Goal: Task Accomplishment & Management: Manage account settings

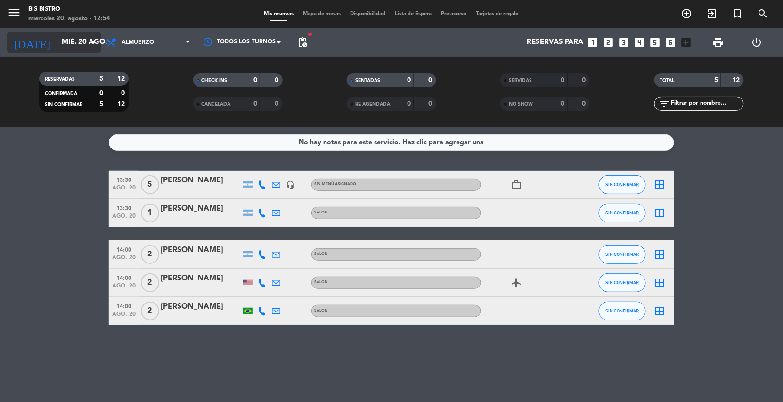
click at [57, 47] on input "mié. 20 ago." at bounding box center [104, 42] width 94 height 18
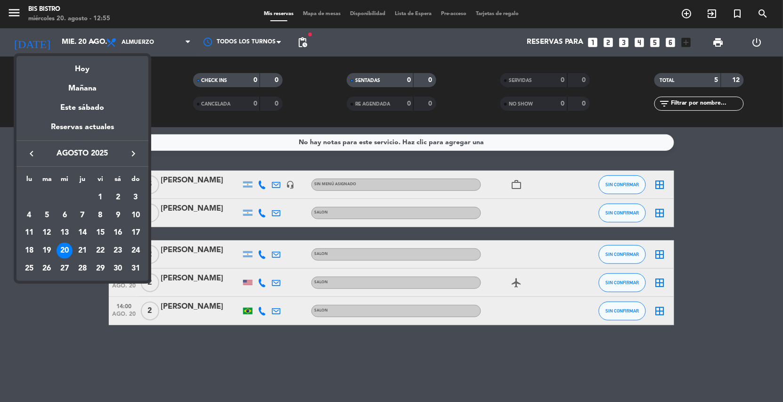
click at [610, 42] on div at bounding box center [391, 201] width 783 height 402
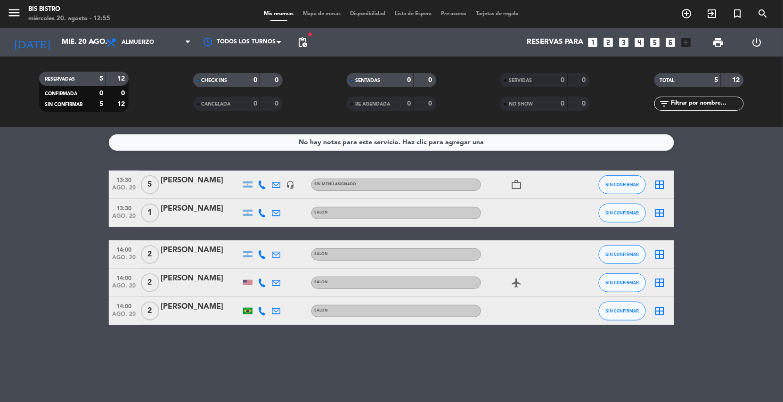
click at [610, 42] on icon "looks_two" at bounding box center [609, 42] width 12 height 12
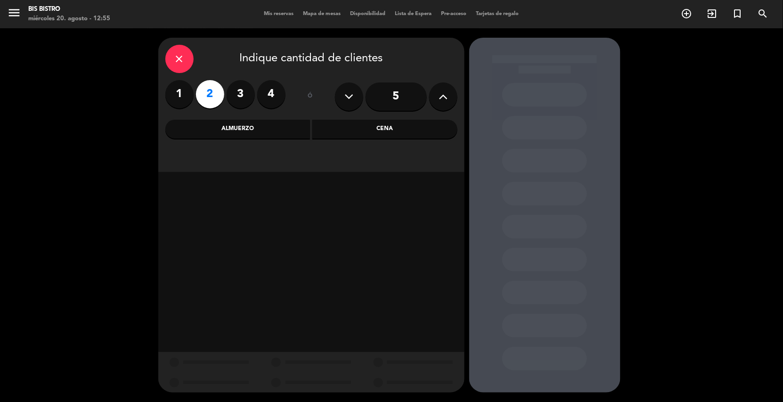
click at [334, 132] on div "Cena" at bounding box center [385, 129] width 145 height 19
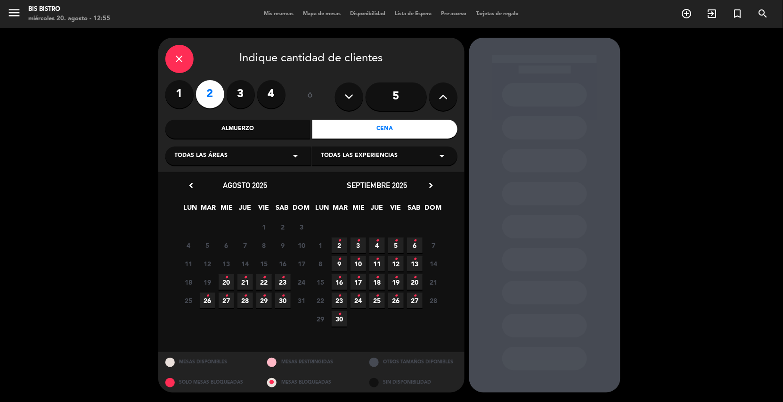
click at [191, 48] on div "close Indique cantidad de clientes" at bounding box center [311, 59] width 292 height 28
click at [183, 52] on div "close" at bounding box center [179, 59] width 28 height 28
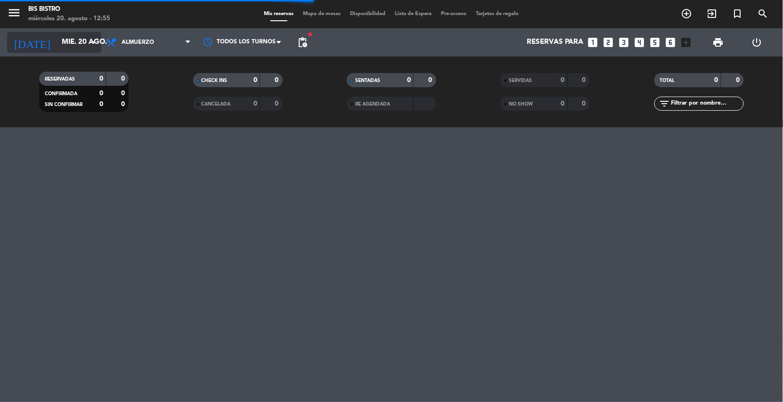
click at [79, 48] on input "mié. 20 ago." at bounding box center [104, 42] width 94 height 18
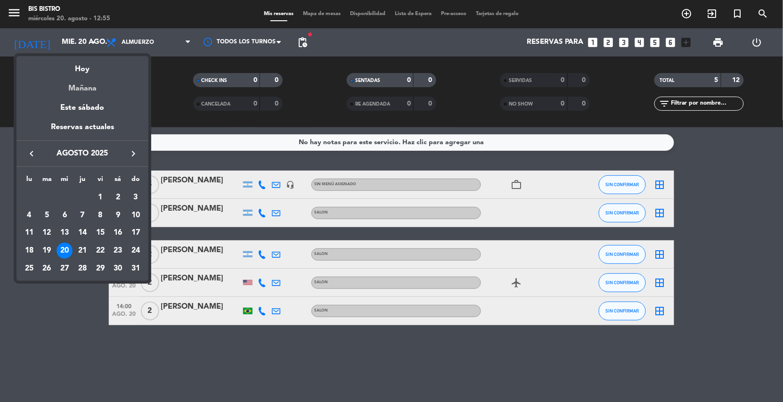
click at [85, 82] on div "Mañana" at bounding box center [82, 84] width 132 height 19
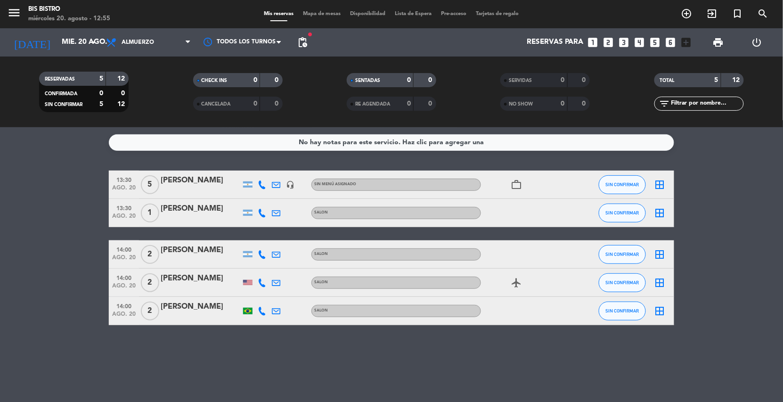
type input "jue. 21 ago."
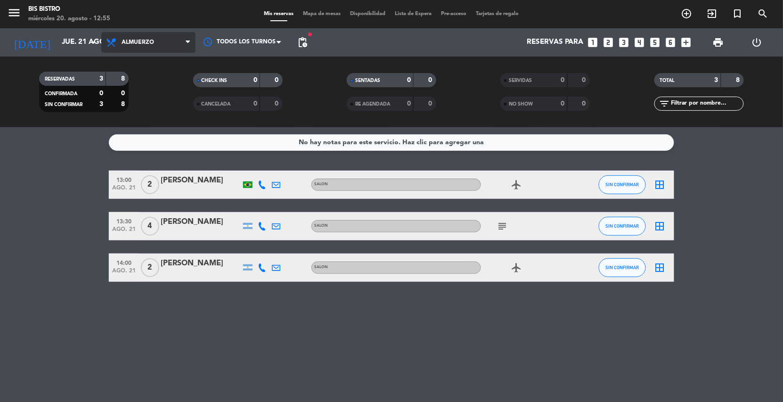
click at [143, 49] on span "Almuerzo" at bounding box center [148, 42] width 94 height 21
click at [140, 98] on div "menu Bis Bistro miércoles 20. agosto - 12:55 Mis reservas Mapa de mesas Disponi…" at bounding box center [391, 63] width 783 height 127
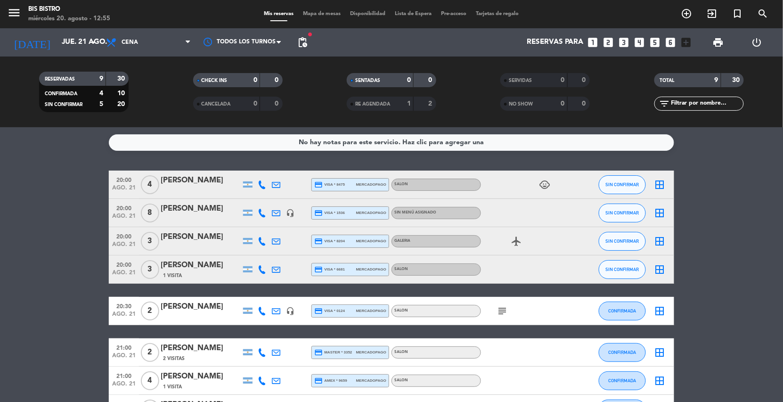
click at [609, 40] on icon "looks_two" at bounding box center [609, 42] width 12 height 12
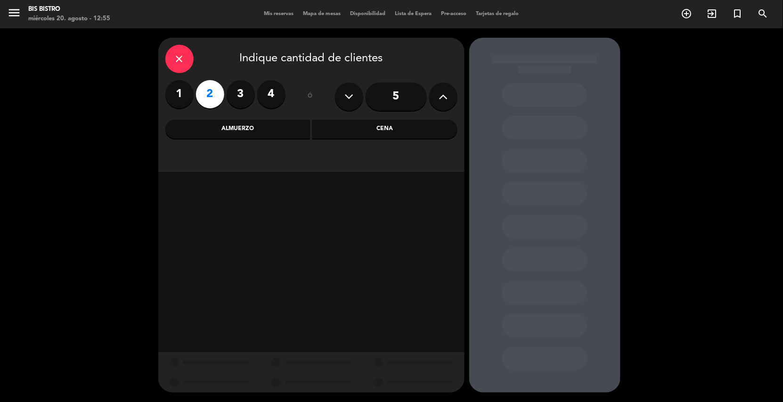
click at [322, 123] on div "Cena" at bounding box center [385, 129] width 145 height 19
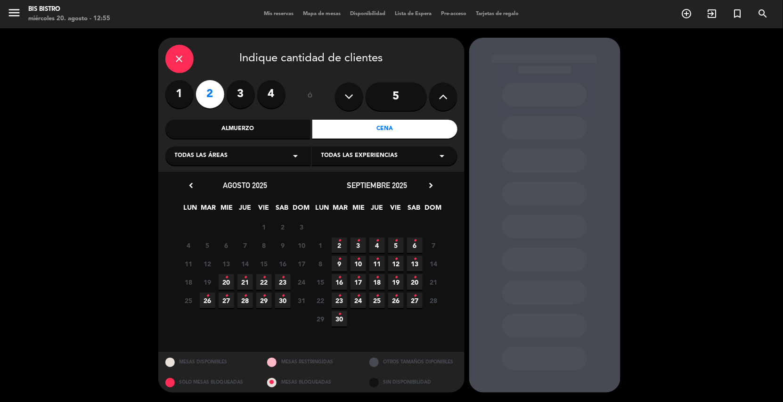
click at [245, 278] on icon "•" at bounding box center [245, 277] width 3 height 15
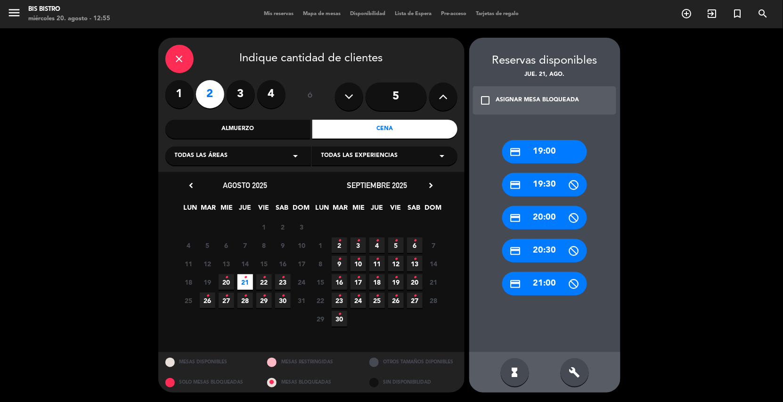
click at [549, 219] on div "credit_card 20:00" at bounding box center [545, 218] width 85 height 24
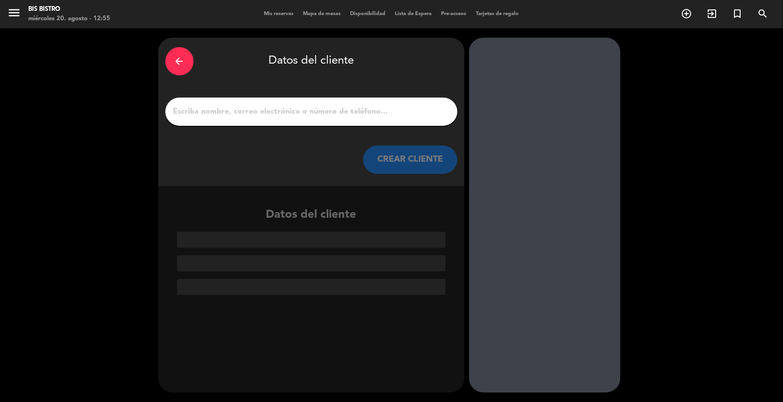
click at [165, 62] on div "arrow_back" at bounding box center [179, 61] width 28 height 28
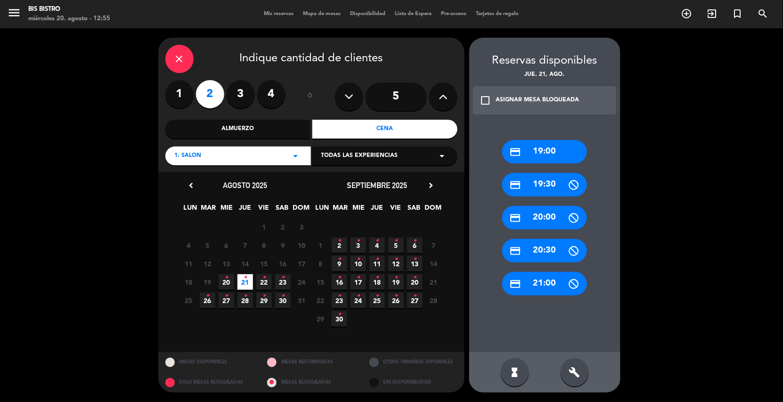
click at [573, 363] on div "build" at bounding box center [575, 372] width 28 height 28
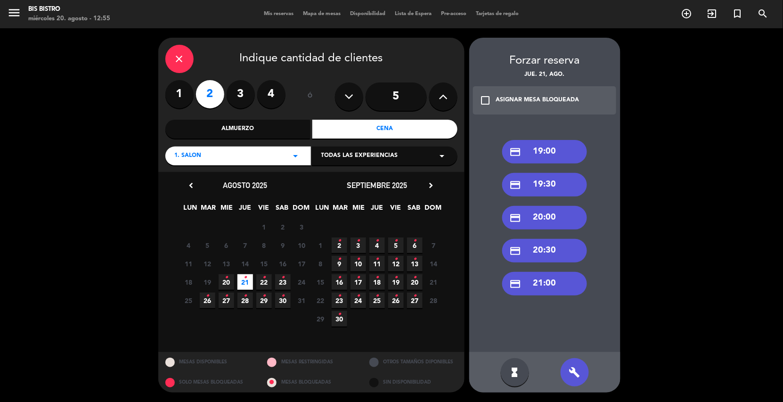
click at [544, 217] on div "credit_card 20:00" at bounding box center [545, 218] width 85 height 24
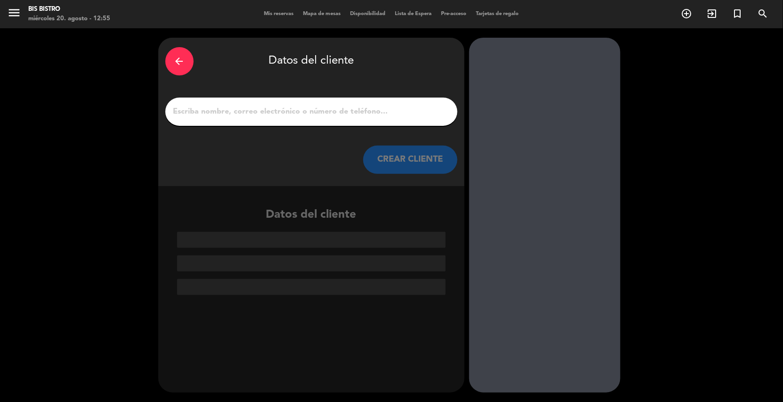
click at [324, 116] on input "1" at bounding box center [312, 111] width 278 height 13
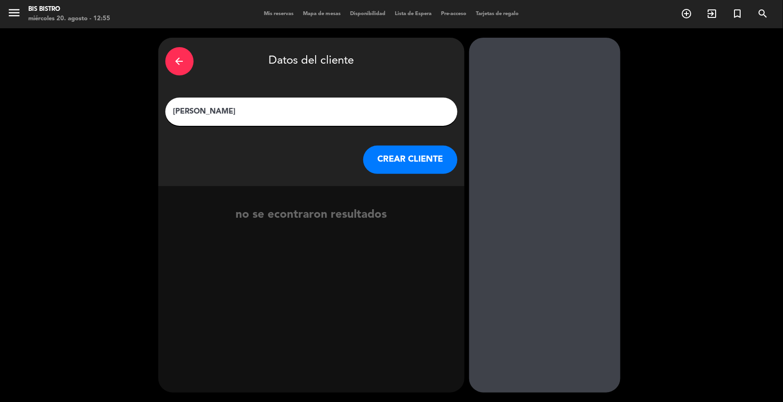
type input "[PERSON_NAME]"
click at [392, 151] on button "CREAR CLIENTE" at bounding box center [410, 160] width 94 height 28
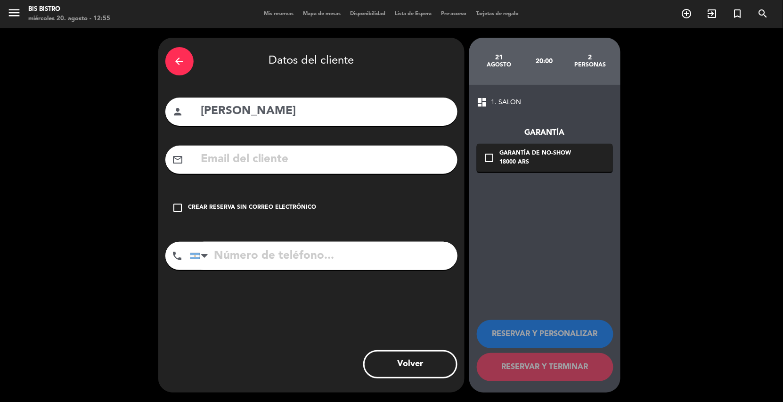
click at [288, 256] on input "tel" at bounding box center [324, 256] width 268 height 28
type input "1136661010"
click at [326, 146] on meitre-input "mail_outline" at bounding box center [311, 160] width 292 height 28
click at [320, 159] on input "text" at bounding box center [325, 159] width 250 height 19
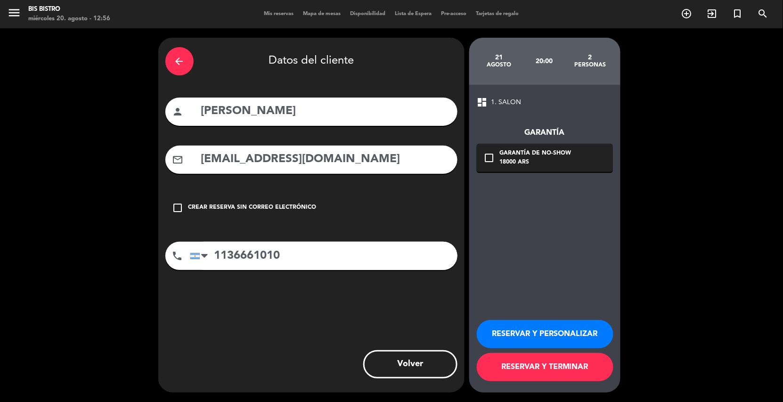
type input "[EMAIL_ADDRESS][DOMAIN_NAME]"
click at [561, 365] on button "RESERVAR Y TERMINAR" at bounding box center [545, 367] width 137 height 28
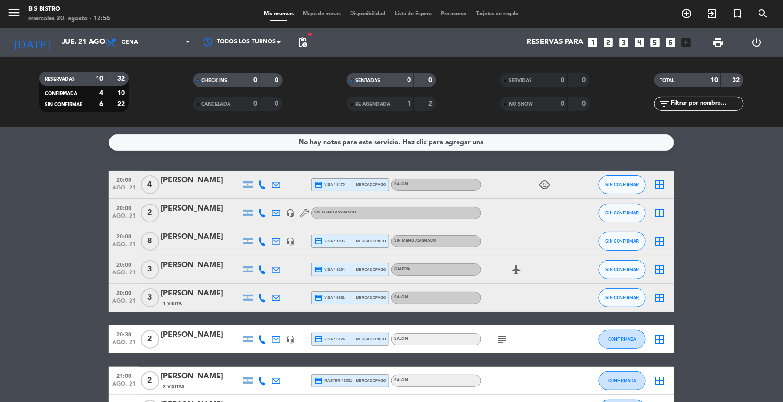
click at [197, 216] on div at bounding box center [201, 219] width 80 height 8
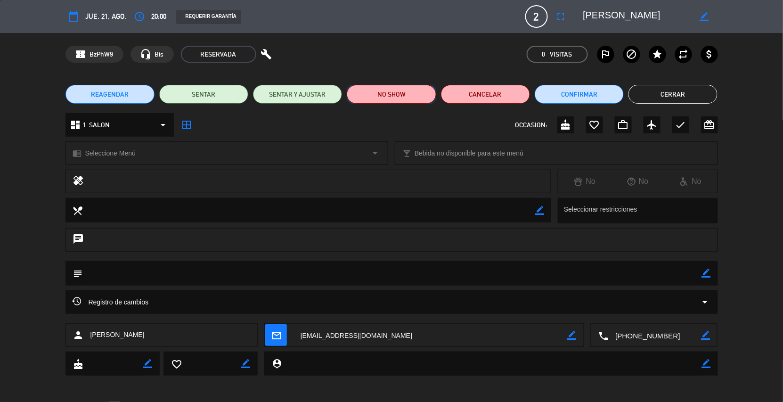
click at [363, 91] on button "NO SHOW" at bounding box center [391, 94] width 89 height 19
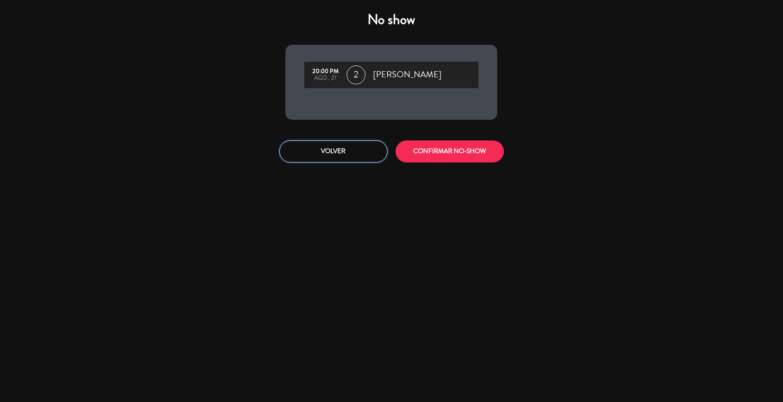
click at [343, 144] on button "Volver" at bounding box center [334, 151] width 108 height 22
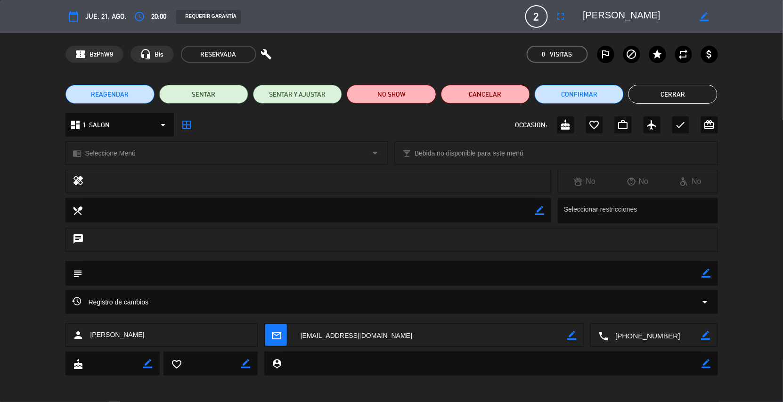
click at [338, 327] on textarea at bounding box center [431, 336] width 274 height 24
click at [663, 334] on textarea at bounding box center [655, 336] width 93 height 24
click at [466, 90] on button "Cancelar" at bounding box center [485, 94] width 89 height 19
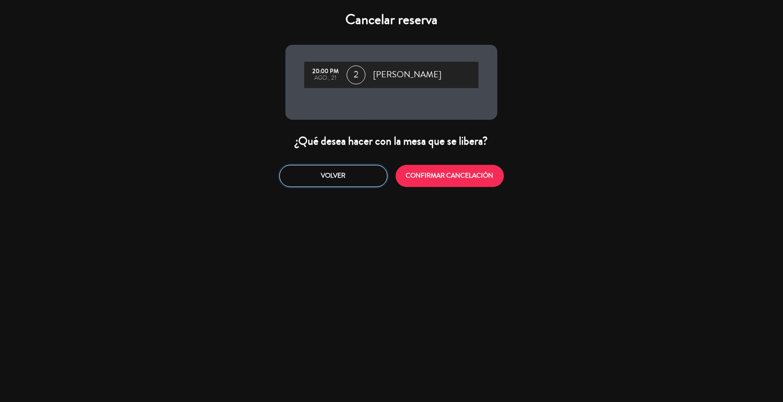
click at [386, 173] on button "Volver" at bounding box center [334, 176] width 108 height 22
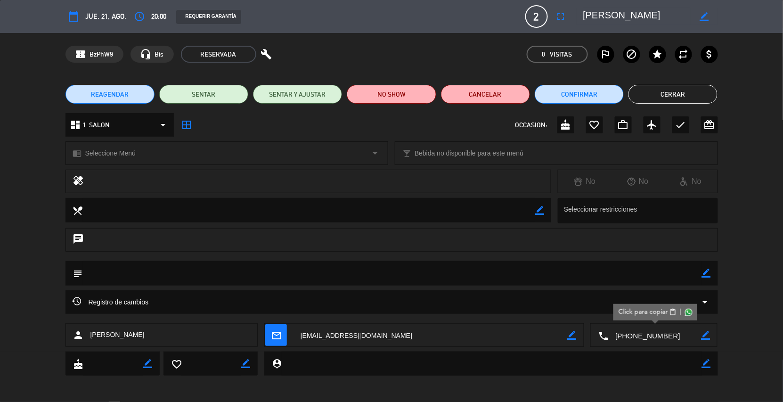
click at [472, 80] on div "REAGENDAR SENTAR SENTAR Y AJUSTAR NO SHOW Cancelar Confirmar Cerrar" at bounding box center [391, 94] width 783 height 38
click at [471, 91] on button "Cancelar" at bounding box center [485, 94] width 89 height 19
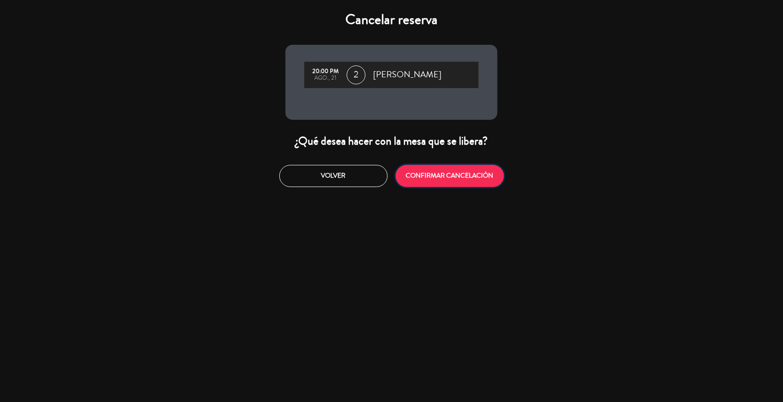
click at [430, 173] on button "CONFIRMAR CANCELACIÓN" at bounding box center [450, 176] width 108 height 22
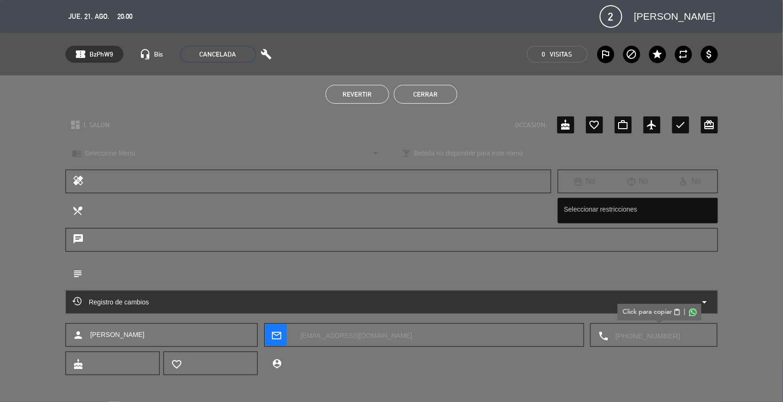
click at [424, 80] on div "Revertir Cerrar" at bounding box center [391, 94] width 783 height 38
click at [425, 83] on div "Revertir Cerrar" at bounding box center [391, 94] width 783 height 38
click at [421, 95] on button "Cerrar" at bounding box center [426, 94] width 64 height 19
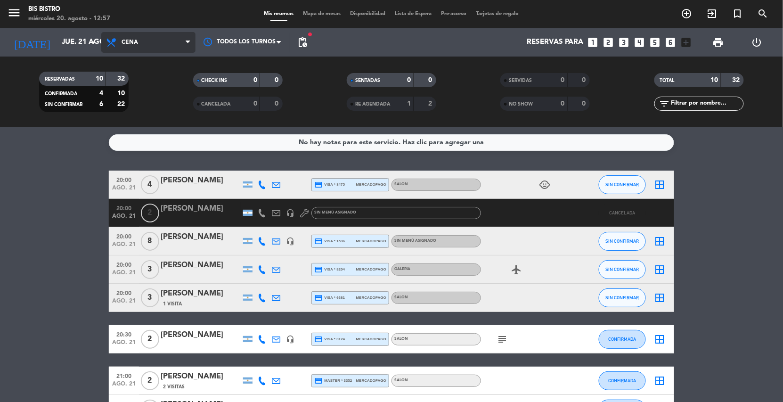
click at [147, 36] on span "Cena" at bounding box center [148, 42] width 94 height 21
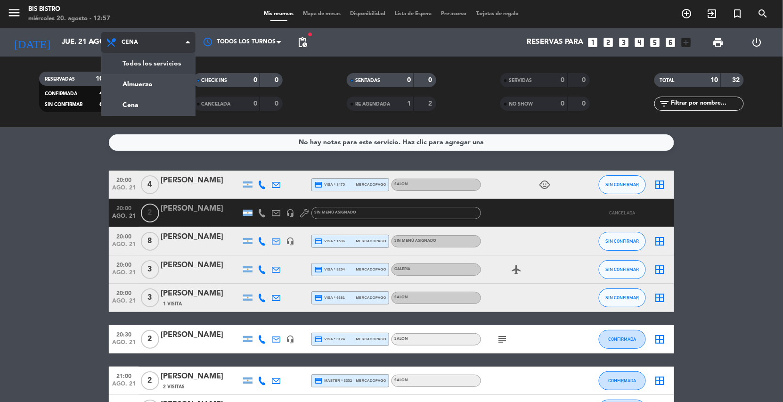
click at [150, 82] on div "menu Bis Bistro miércoles 20. agosto - 12:57 Mis reservas Mapa de mesas Disponi…" at bounding box center [391, 63] width 783 height 127
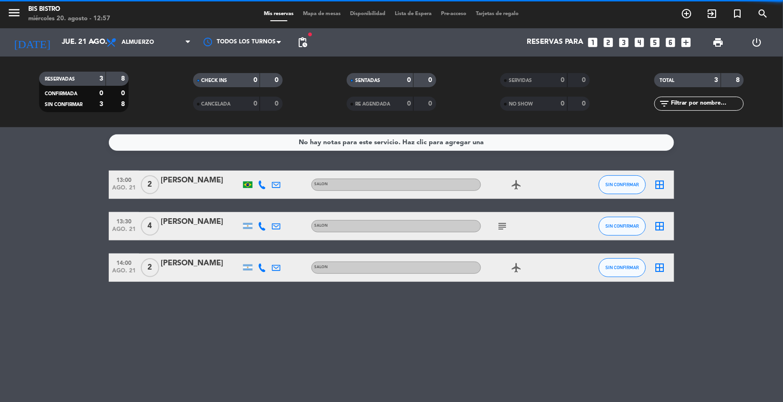
click at [153, 41] on span "Almuerzo" at bounding box center [138, 42] width 33 height 7
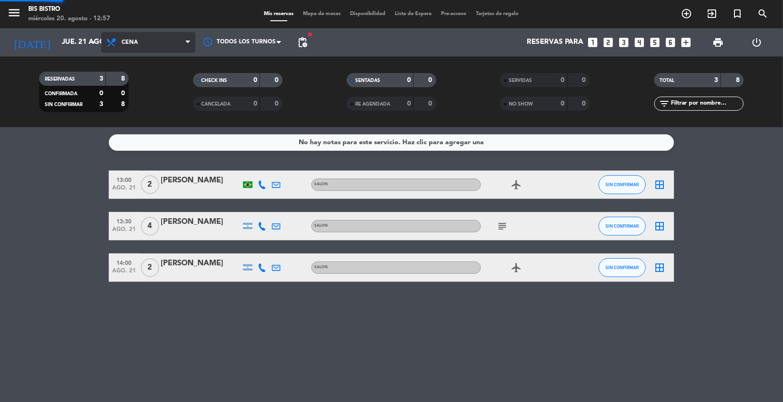
click at [163, 97] on div "menu Bis Bistro miércoles 20. agosto - 12:57 Mis reservas Mapa de mesas Disponi…" at bounding box center [391, 63] width 783 height 127
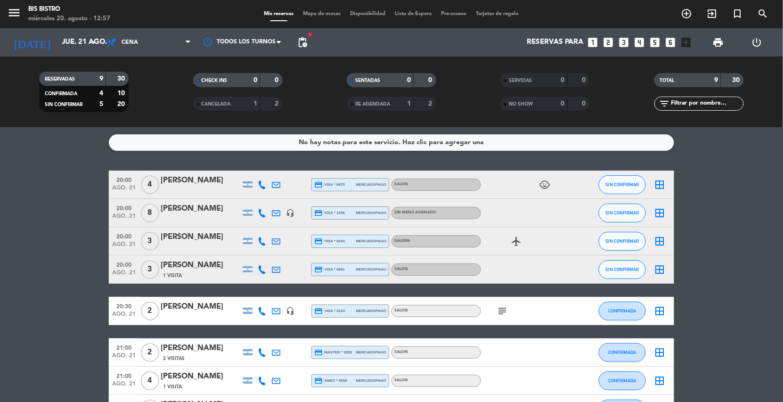
click at [611, 43] on icon "looks_two" at bounding box center [609, 42] width 12 height 12
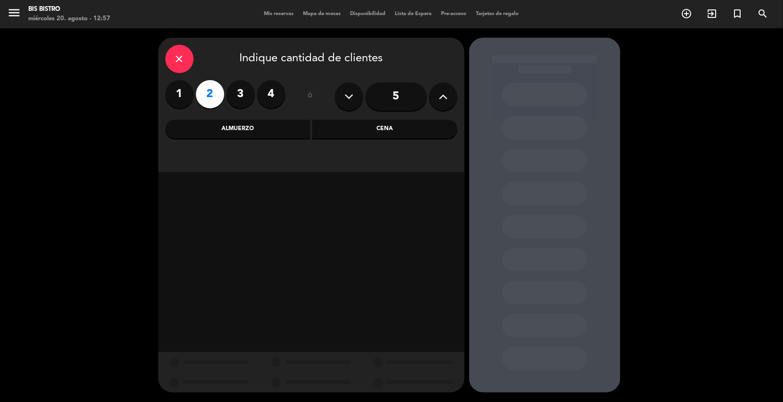
click at [335, 140] on div "close Indique cantidad de clientes 1 2 3 4 ó 5 Almuerzo Cena" at bounding box center [311, 105] width 306 height 134
click at [337, 131] on div "Cena" at bounding box center [385, 129] width 145 height 19
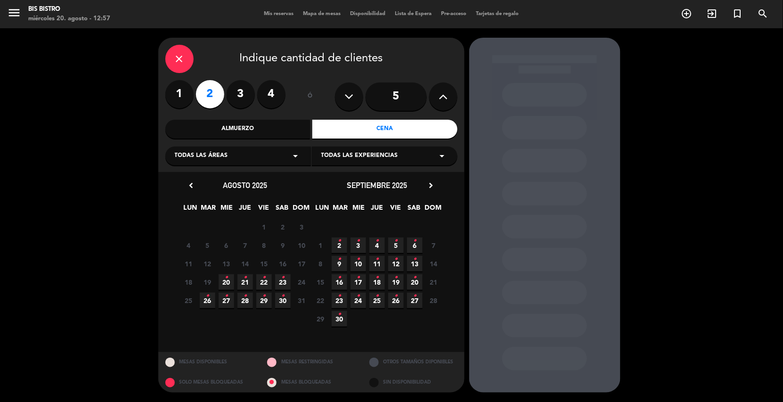
click at [247, 275] on span "21 •" at bounding box center [246, 282] width 16 height 16
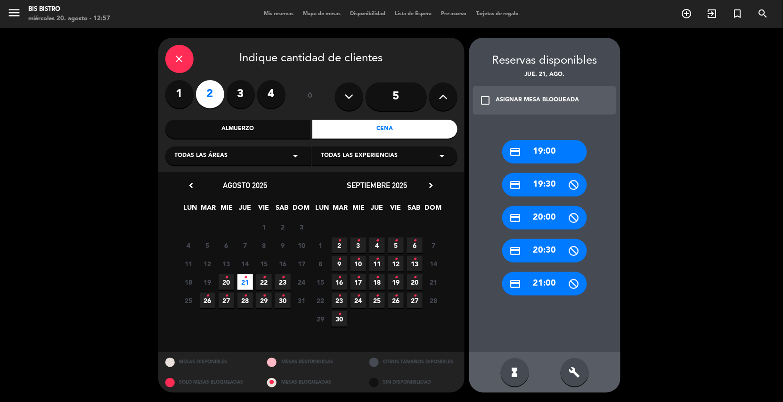
click at [579, 374] on icon "build" at bounding box center [574, 372] width 11 height 11
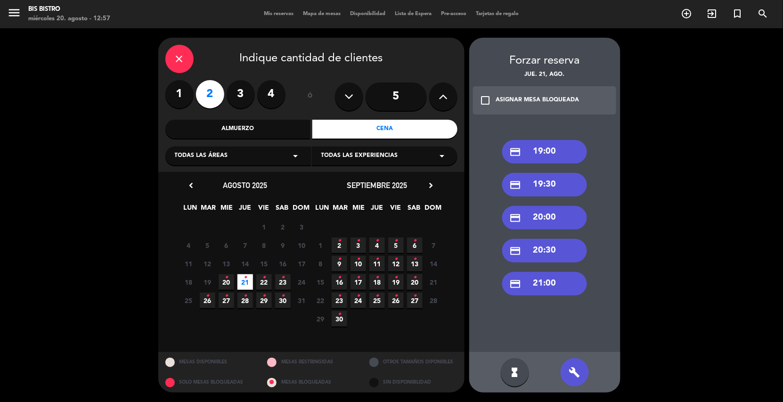
click at [563, 215] on div "credit_card 20:00" at bounding box center [545, 218] width 85 height 24
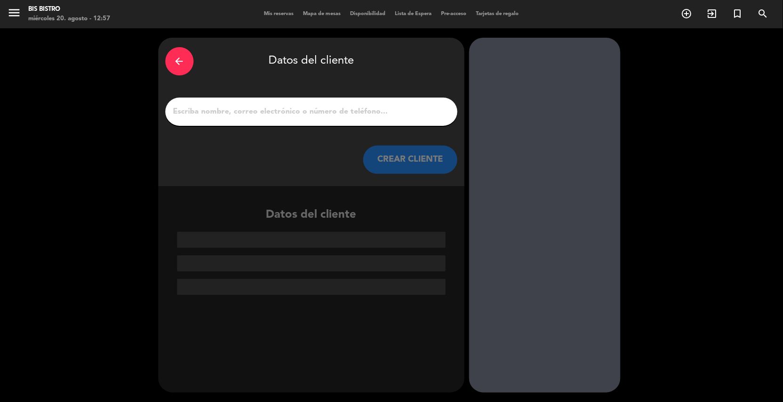
click at [320, 121] on div at bounding box center [311, 112] width 292 height 28
click at [320, 114] on input "1" at bounding box center [312, 111] width 278 height 13
type input "h"
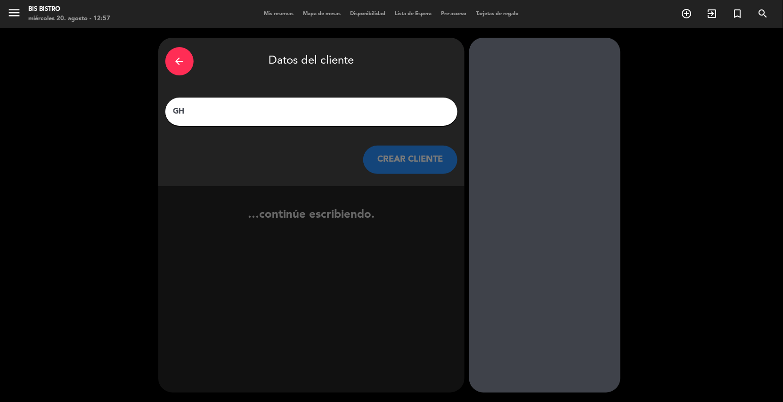
type input "G"
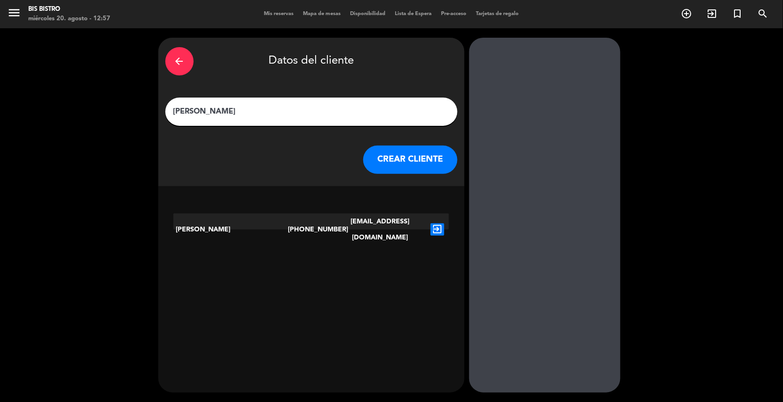
type input "[PERSON_NAME]"
click at [395, 167] on button "CREAR CLIENTE" at bounding box center [410, 160] width 94 height 28
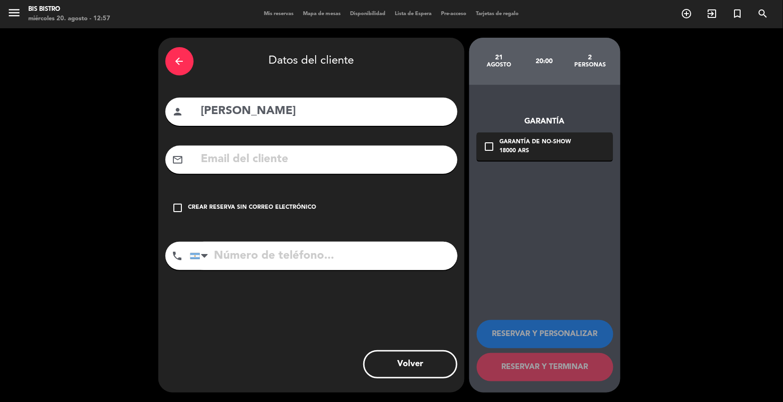
click at [296, 108] on input "[PERSON_NAME]" at bounding box center [325, 111] width 250 height 19
type input "H"
click at [184, 58] on icon "arrow_back" at bounding box center [179, 61] width 11 height 11
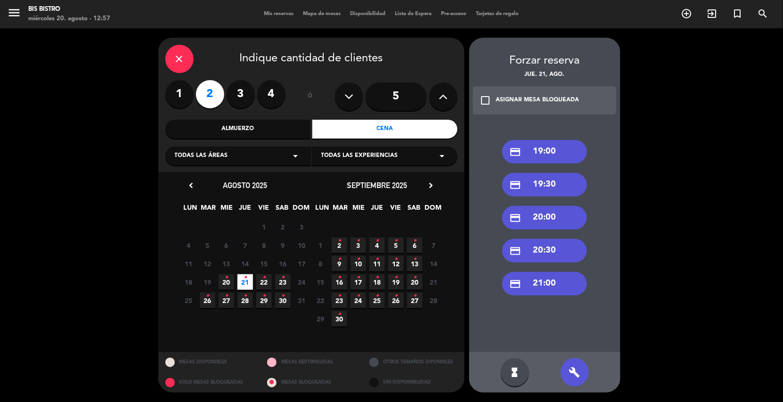
click at [553, 218] on div "credit_card 20:00" at bounding box center [545, 218] width 85 height 24
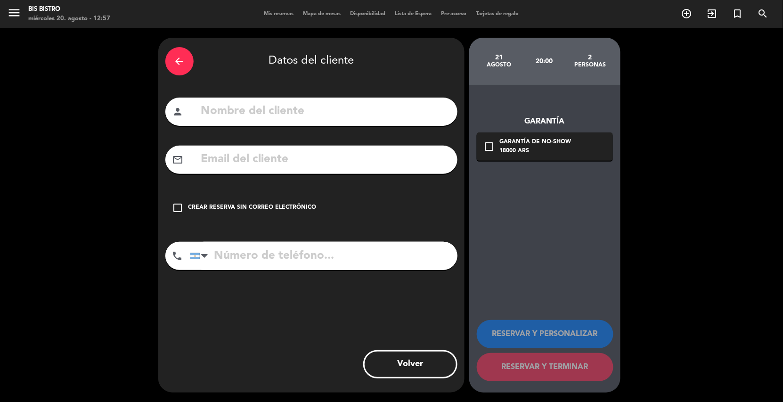
click at [261, 105] on input "text" at bounding box center [325, 111] width 250 height 19
type input "[PERSON_NAME]"
click at [224, 252] on input "tel" at bounding box center [324, 256] width 268 height 28
paste input "541136661010"
click at [227, 253] on input "541136661010" at bounding box center [324, 256] width 268 height 28
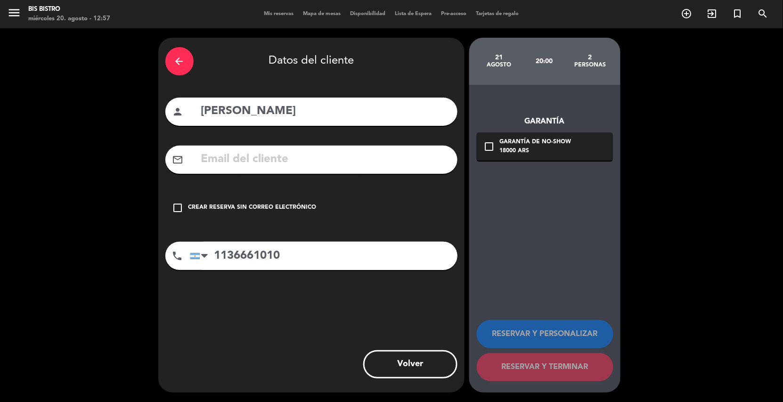
type input "1136661010"
click at [232, 167] on input "text" at bounding box center [325, 159] width 250 height 19
click at [229, 161] on input "text" at bounding box center [325, 159] width 250 height 19
paste input "[EMAIL_ADDRESS][DOMAIN_NAME]"
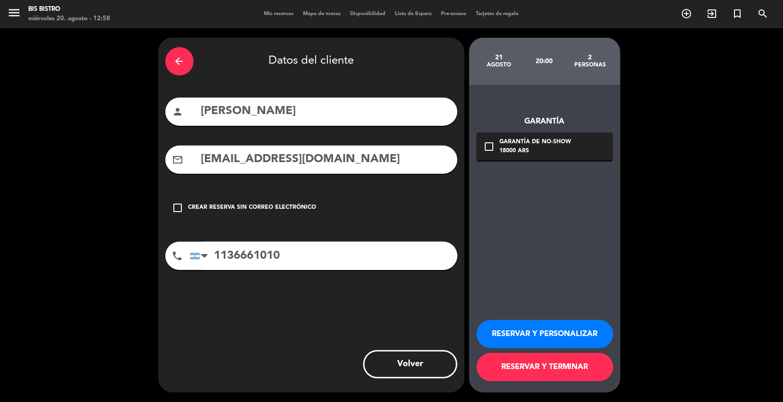
type input "[EMAIL_ADDRESS][DOMAIN_NAME]"
click at [503, 148] on div "18000 ARS" at bounding box center [536, 151] width 72 height 9
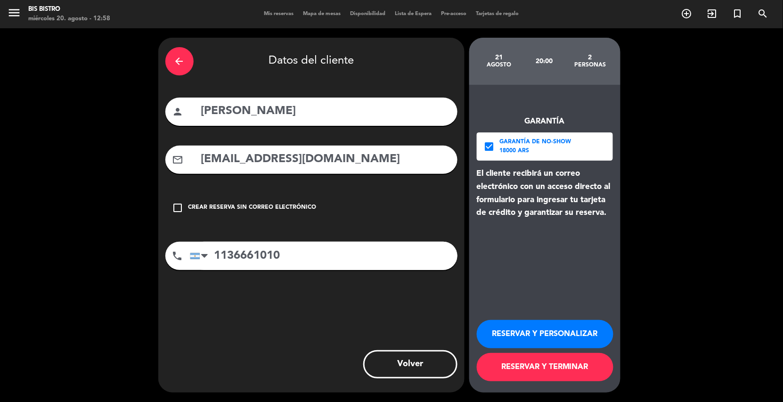
click at [516, 374] on button "RESERVAR Y TERMINAR" at bounding box center [545, 367] width 137 height 28
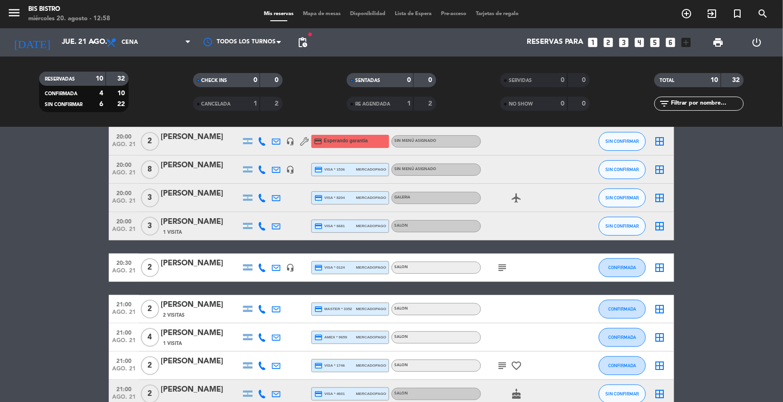
scroll to position [124, 0]
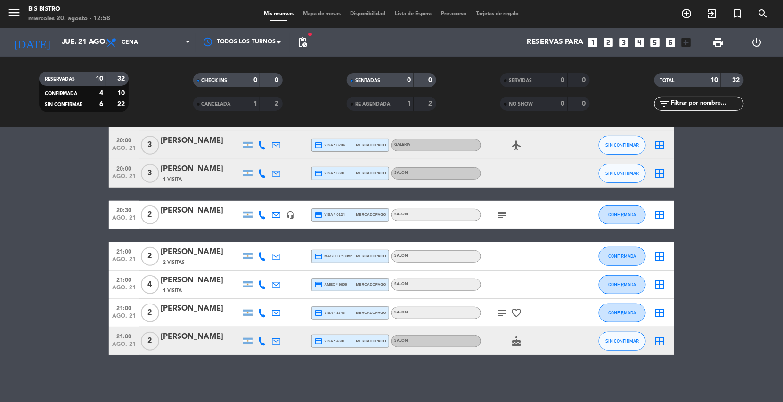
click at [504, 214] on icon "subject" at bounding box center [502, 214] width 11 height 11
click at [501, 309] on icon "subject" at bounding box center [502, 312] width 11 height 11
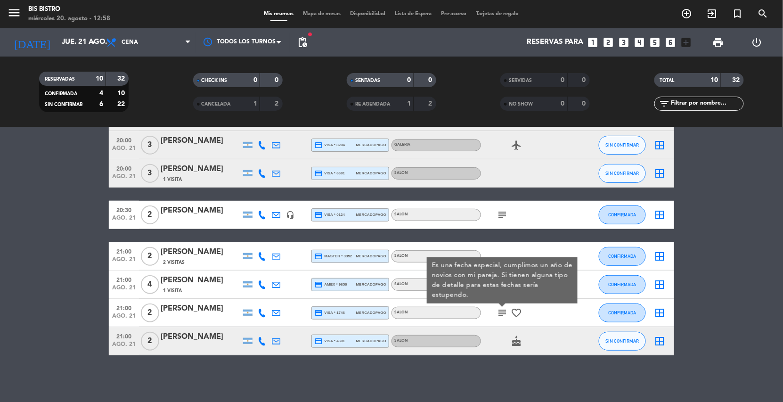
click at [514, 313] on icon "favorite_border" at bounding box center [516, 312] width 11 height 11
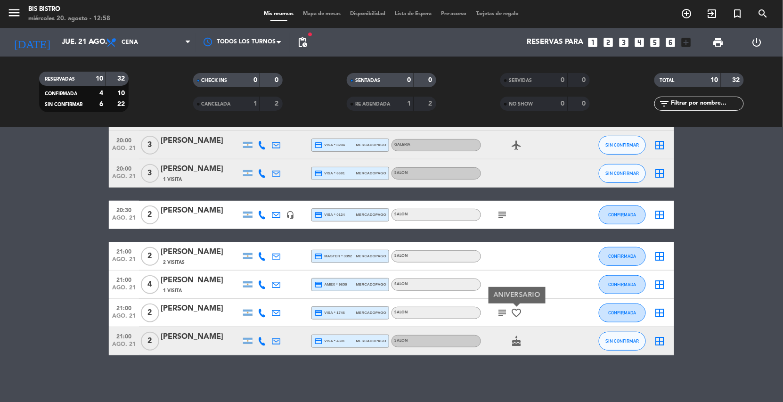
click at [514, 340] on icon "cake" at bounding box center [516, 341] width 11 height 11
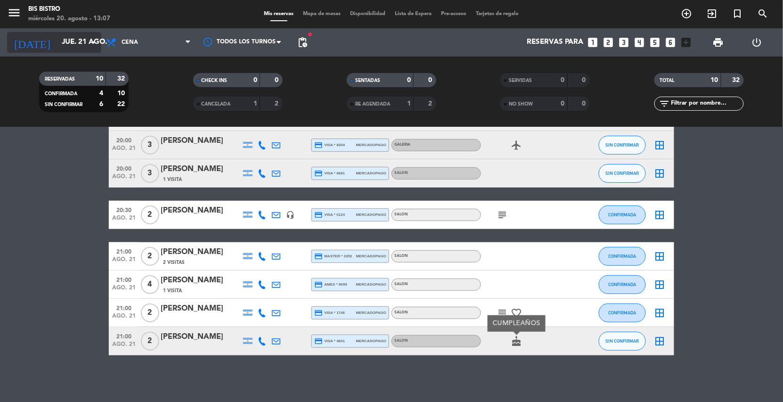
click at [82, 49] on input "jue. 21 ago." at bounding box center [104, 42] width 94 height 18
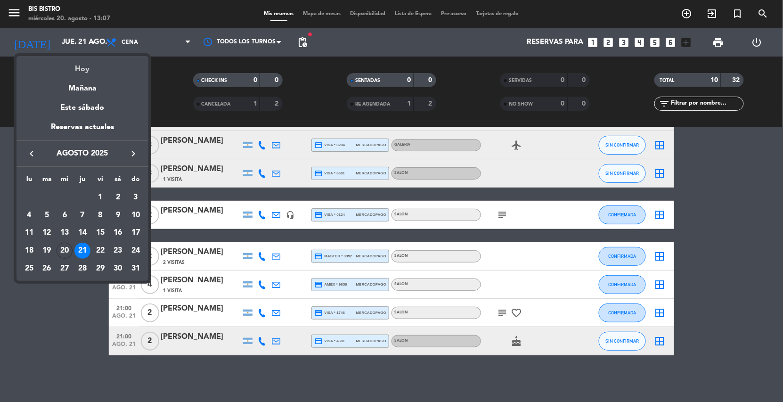
click at [85, 66] on div "Hoy" at bounding box center [82, 65] width 132 height 19
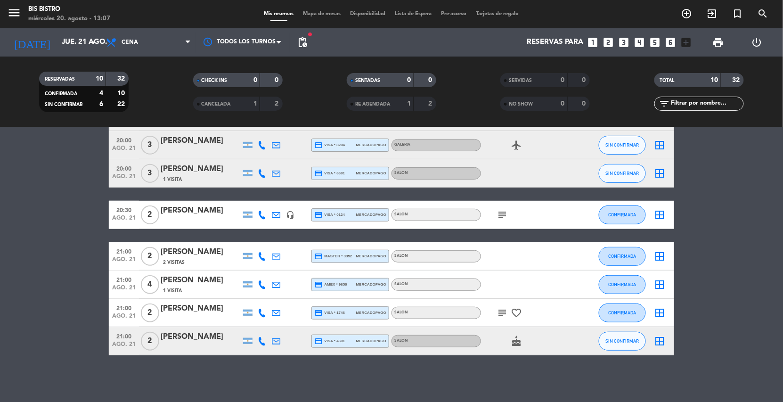
type input "mié. 20 ago."
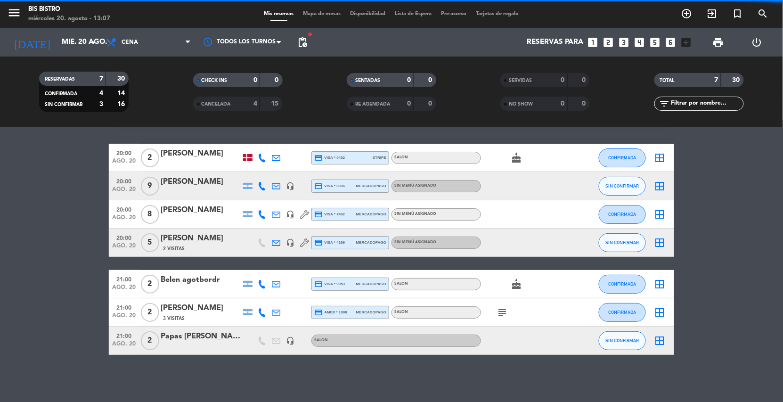
scroll to position [26, 0]
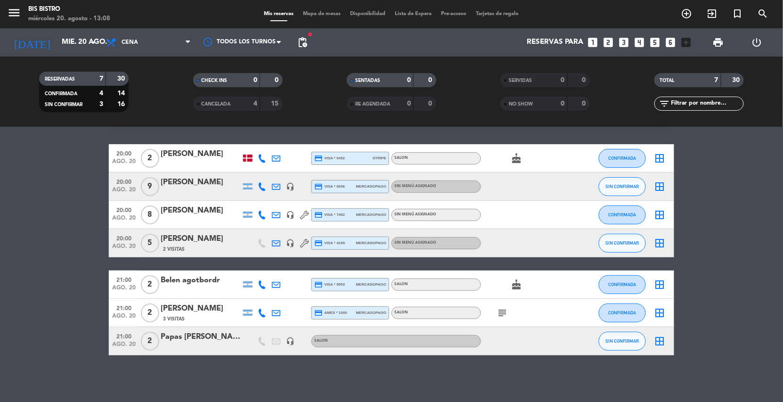
click at [638, 41] on icon "looks_4" at bounding box center [640, 42] width 12 height 12
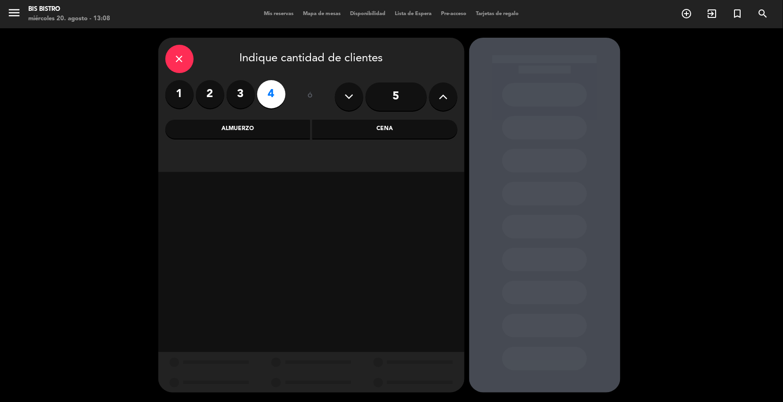
click at [346, 125] on div "Cena" at bounding box center [385, 129] width 145 height 19
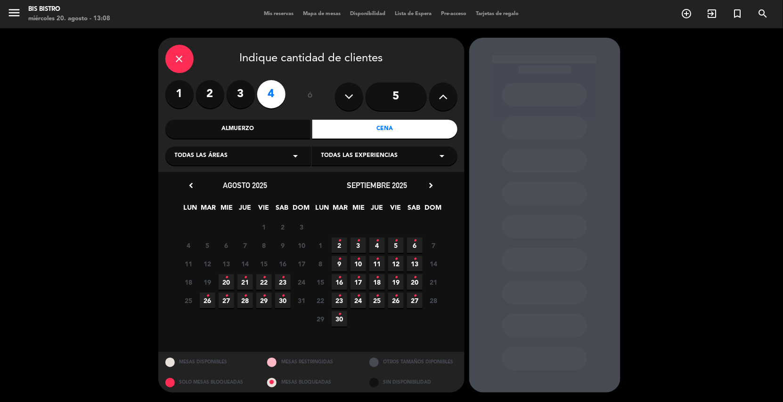
click at [227, 284] on span "20 •" at bounding box center [227, 282] width 16 height 16
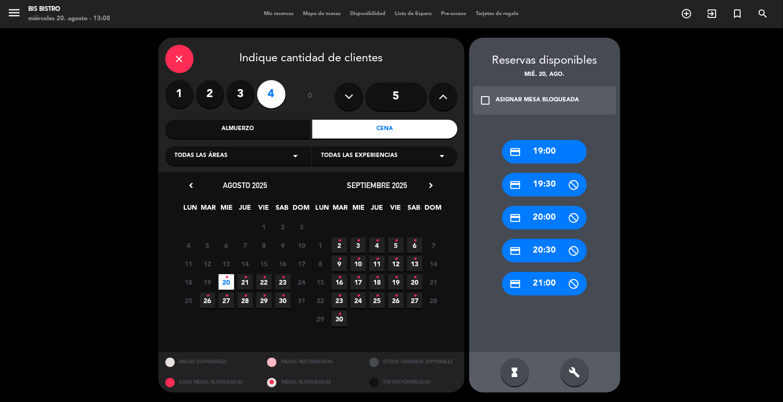
click at [553, 288] on div "credit_card 21:00" at bounding box center [545, 284] width 85 height 24
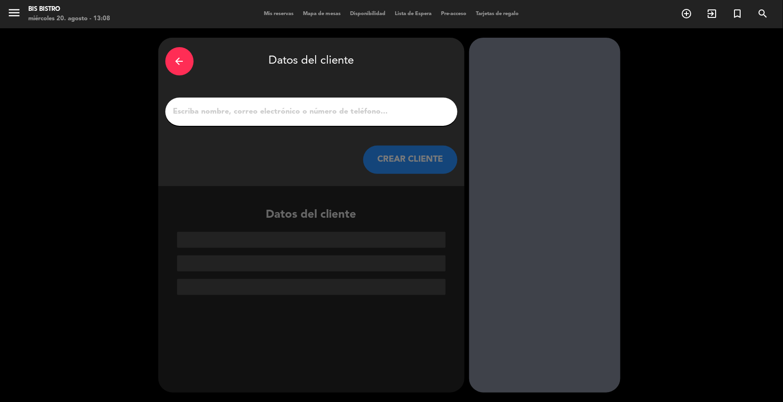
click at [314, 115] on input "1" at bounding box center [312, 111] width 278 height 13
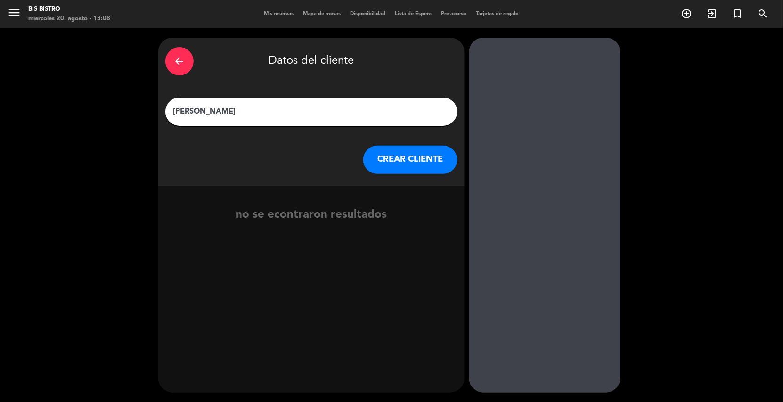
type input "[PERSON_NAME]"
click at [399, 164] on button "CREAR CLIENTE" at bounding box center [410, 160] width 94 height 28
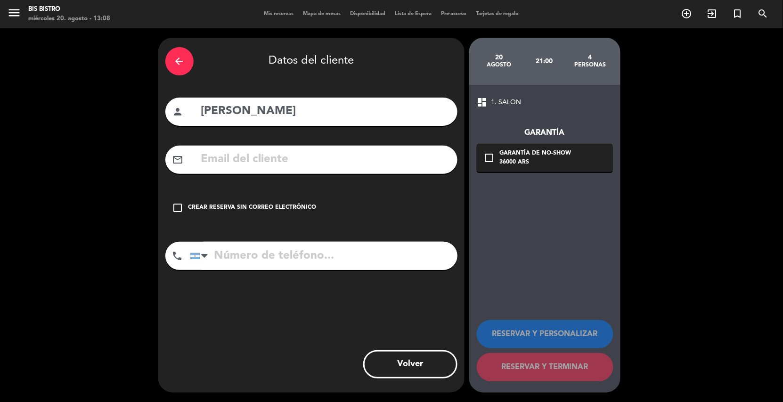
click at [230, 157] on input "text" at bounding box center [325, 159] width 250 height 19
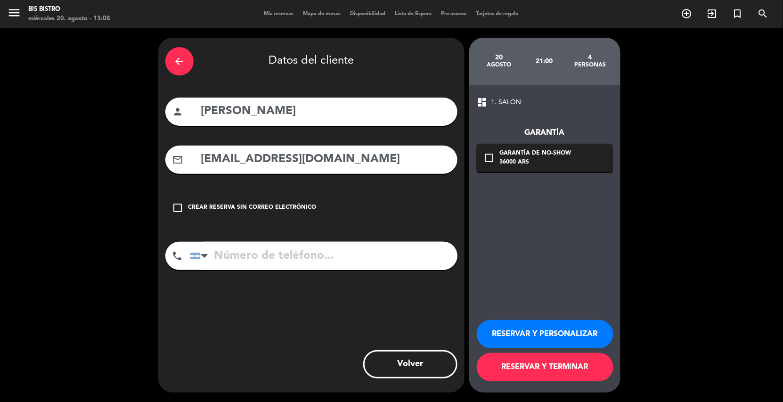
type input "[EMAIL_ADDRESS][DOMAIN_NAME]"
click at [241, 256] on input "tel" at bounding box center [324, 256] width 268 height 28
type input "1151854487"
click at [490, 155] on icon "check_box_outline_blank" at bounding box center [489, 157] width 11 height 11
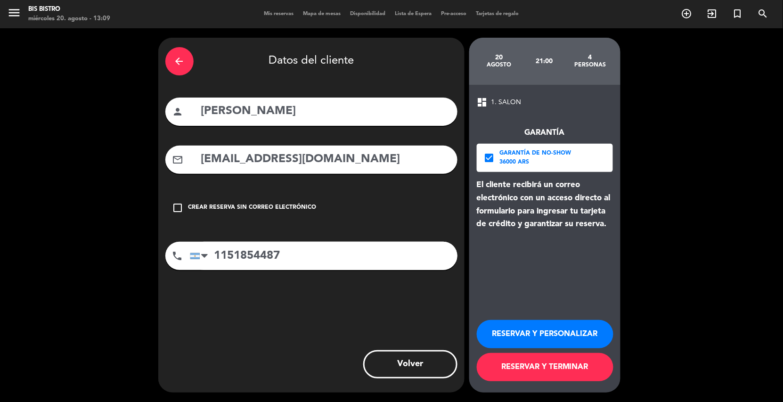
click at [514, 364] on button "RESERVAR Y TERMINAR" at bounding box center [545, 367] width 137 height 28
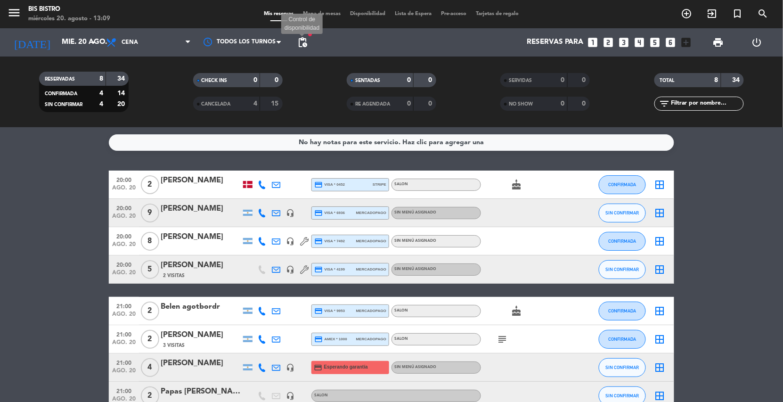
click at [298, 41] on span "pending_actions" at bounding box center [302, 42] width 11 height 11
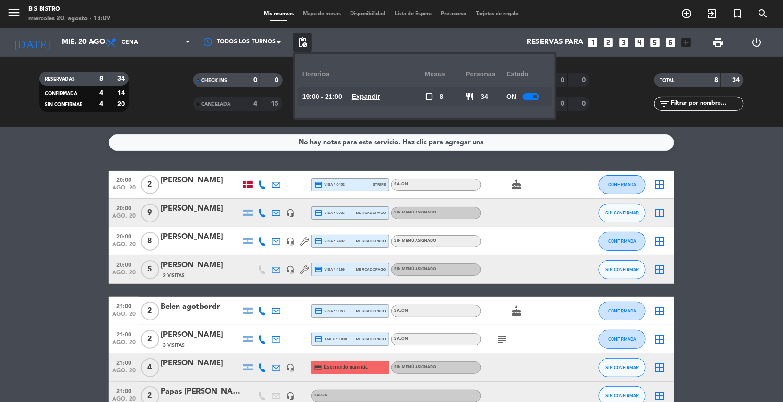
click at [375, 95] on u "Expandir" at bounding box center [366, 97] width 28 height 8
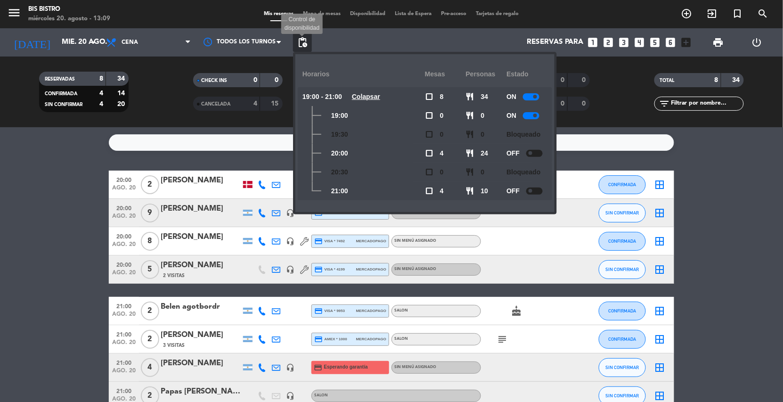
click at [302, 40] on span "pending_actions" at bounding box center [302, 42] width 11 height 11
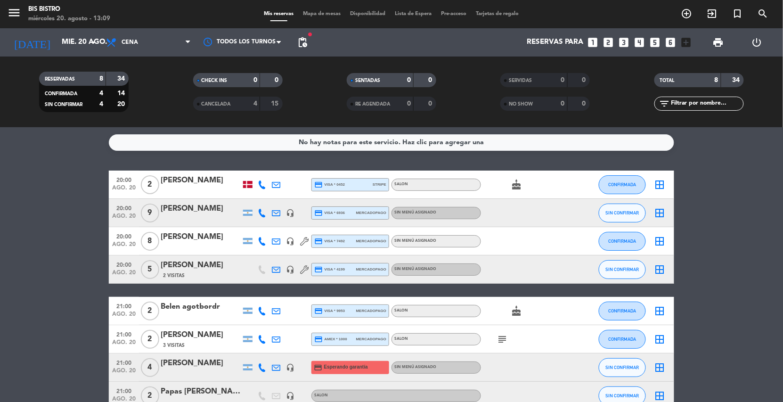
click at [22, 275] on bookings-row "20:00 ago. 20 2 [PERSON_NAME] credit_card visa * 0452 stripe SALON cake CONFIRM…" at bounding box center [391, 290] width 783 height 239
click at [72, 49] on input "mié. 20 ago." at bounding box center [104, 42] width 94 height 18
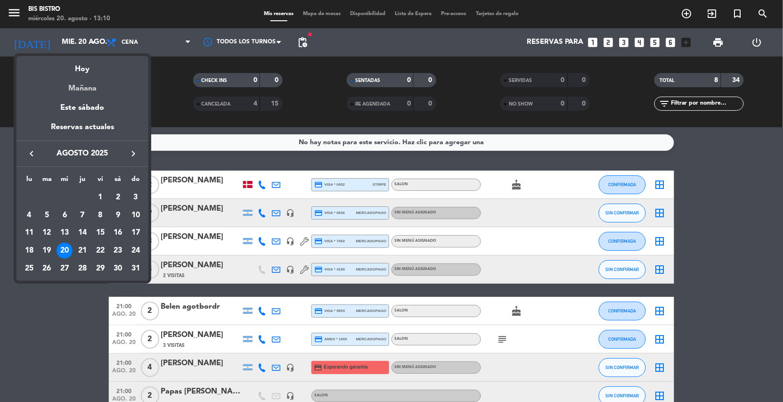
click at [85, 91] on div "Mañana" at bounding box center [82, 84] width 132 height 19
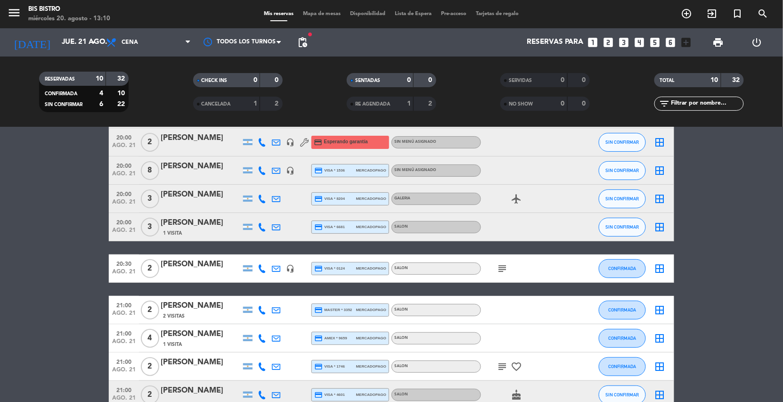
scroll to position [124, 0]
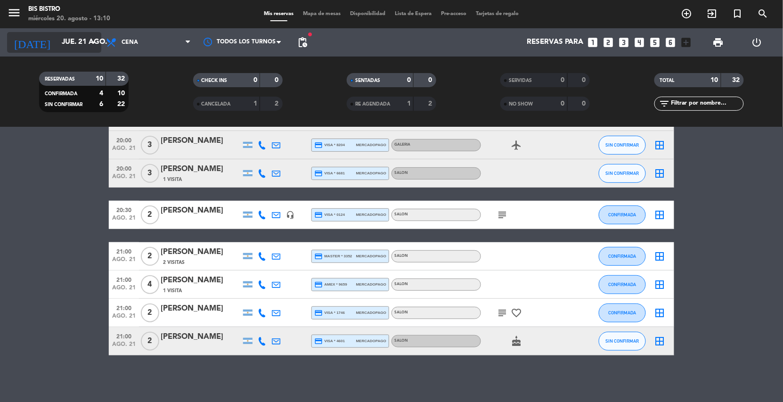
click at [80, 50] on input "jue. 21 ago." at bounding box center [104, 42] width 94 height 18
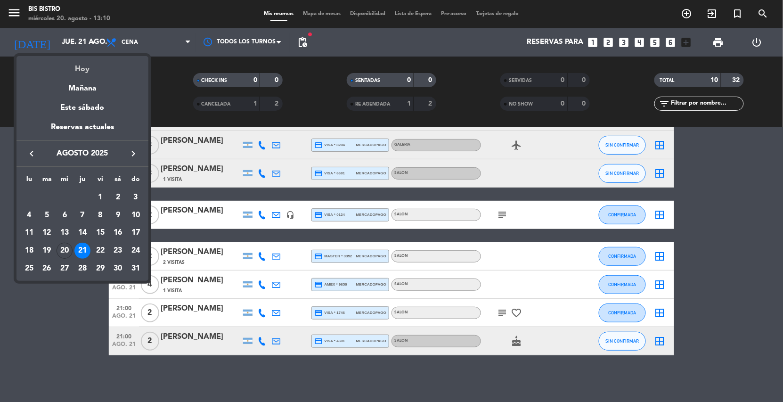
click at [80, 70] on div "Hoy" at bounding box center [82, 65] width 132 height 19
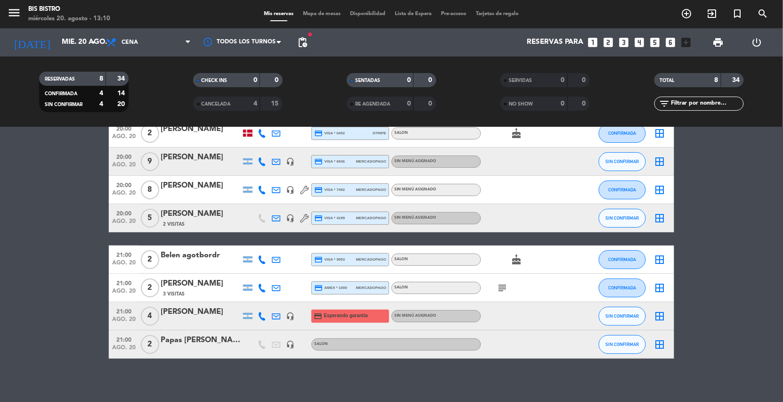
scroll to position [55, 0]
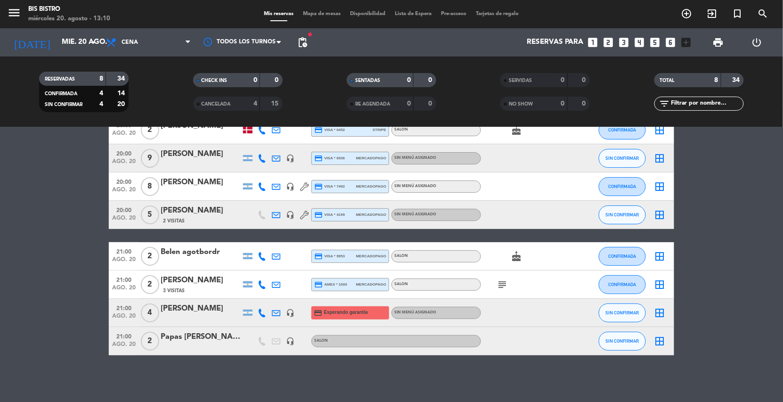
click at [225, 303] on div "[PERSON_NAME]" at bounding box center [201, 309] width 80 height 12
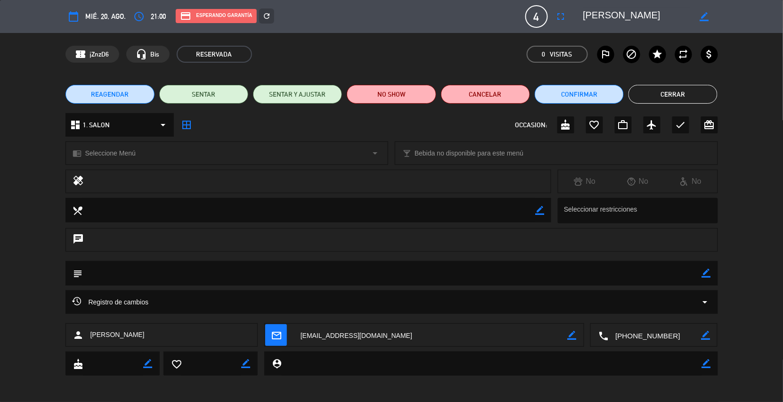
click at [675, 91] on button "Cerrar" at bounding box center [673, 94] width 89 height 19
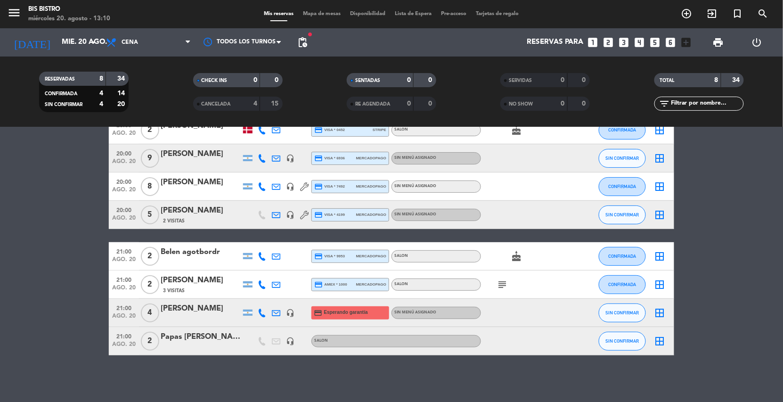
click at [255, 102] on strong "4" at bounding box center [256, 103] width 4 height 7
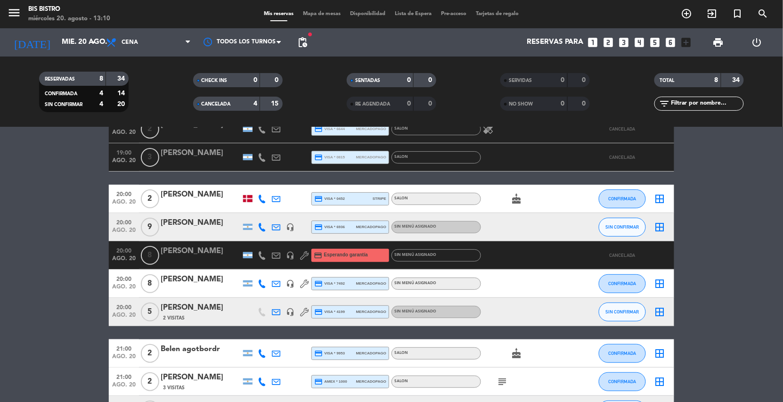
scroll to position [0, 0]
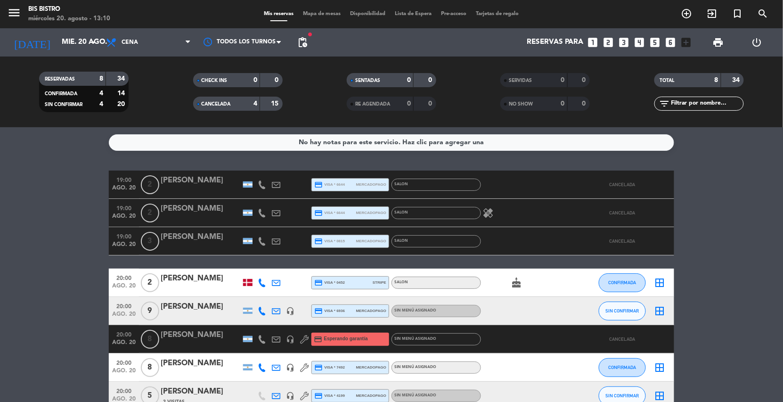
click at [243, 99] on div "4" at bounding box center [248, 104] width 19 height 11
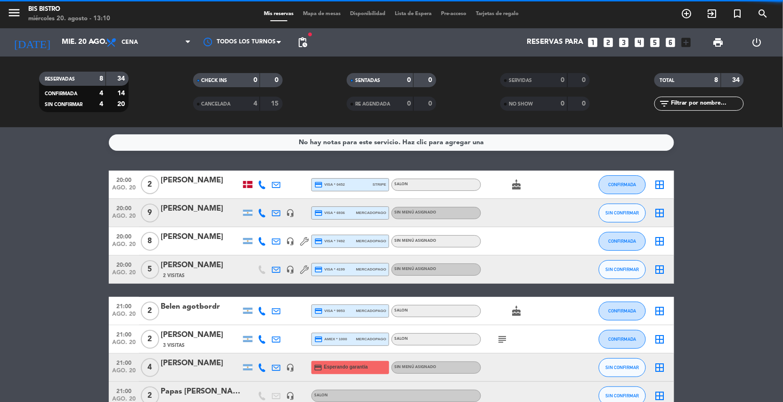
click at [86, 25] on div "menu Bis Bistro miércoles 20. agosto - 13:10 Mis reservas Mapa de mesas Disponi…" at bounding box center [391, 14] width 783 height 28
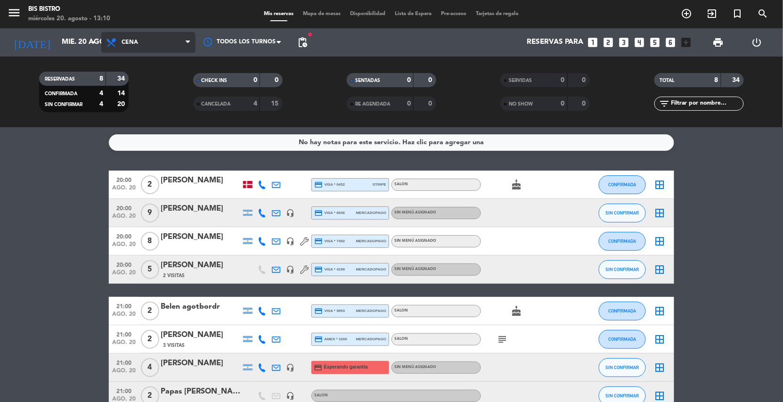
click at [118, 43] on icon at bounding box center [113, 42] width 14 height 11
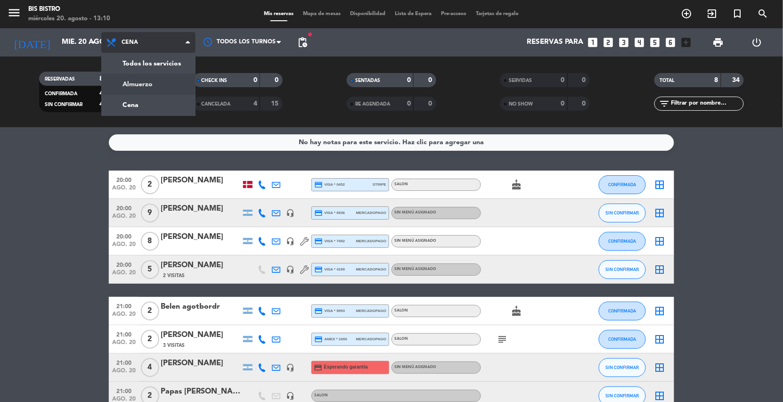
click at [133, 87] on div "menu Bis Bistro miércoles 20. agosto - 13:10 Mis reservas Mapa de mesas Disponi…" at bounding box center [391, 63] width 783 height 127
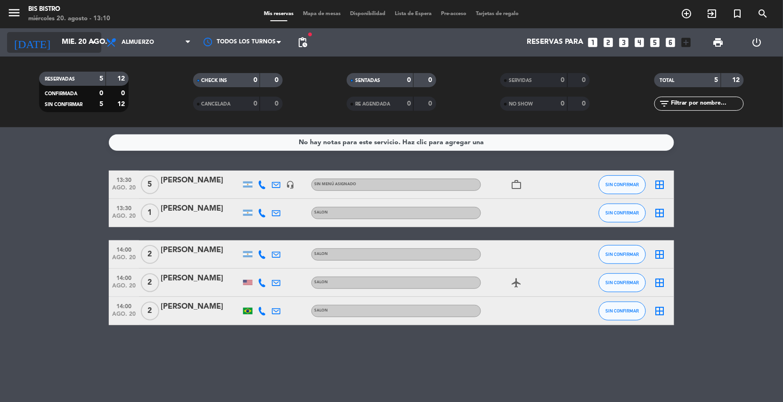
click at [73, 47] on input "mié. 20 ago." at bounding box center [104, 42] width 94 height 18
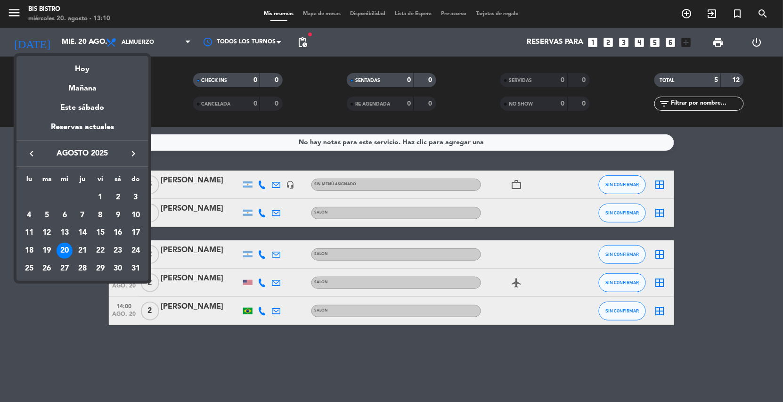
drag, startPoint x: 89, startPoint y: 75, endPoint x: 86, endPoint y: 86, distance: 11.1
click at [86, 86] on div "Mañana" at bounding box center [82, 84] width 132 height 19
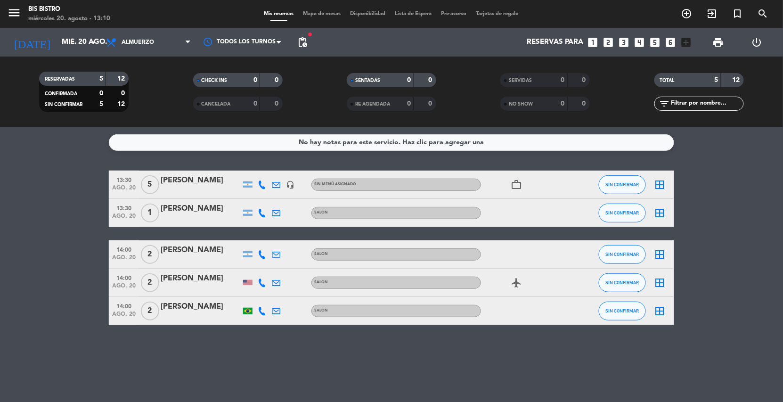
type input "jue. 21 ago."
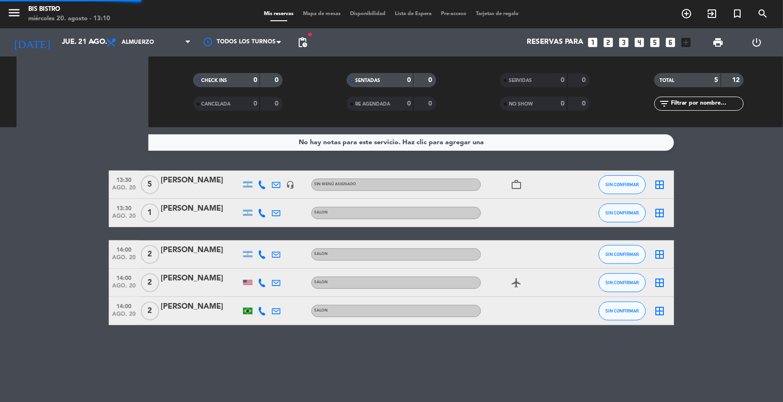
click at [86, 86] on div "CONFIRMADA 0 0 SIN CONFIRMAR 5 12" at bounding box center [84, 95] width 90 height 33
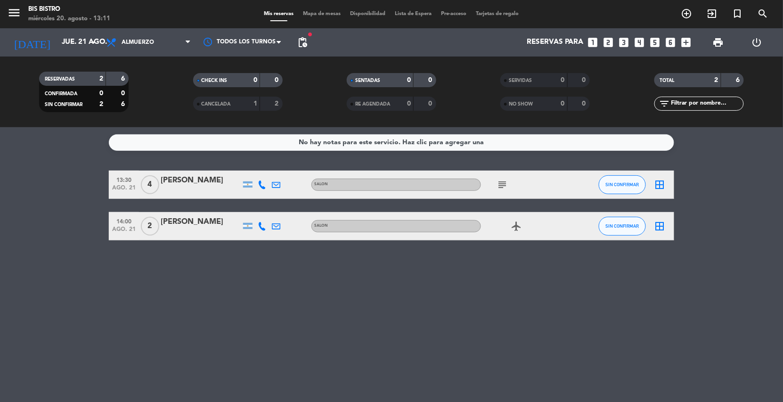
click at [491, 186] on div "subject" at bounding box center [523, 185] width 85 height 28
click at [498, 186] on icon "subject" at bounding box center [502, 184] width 11 height 11
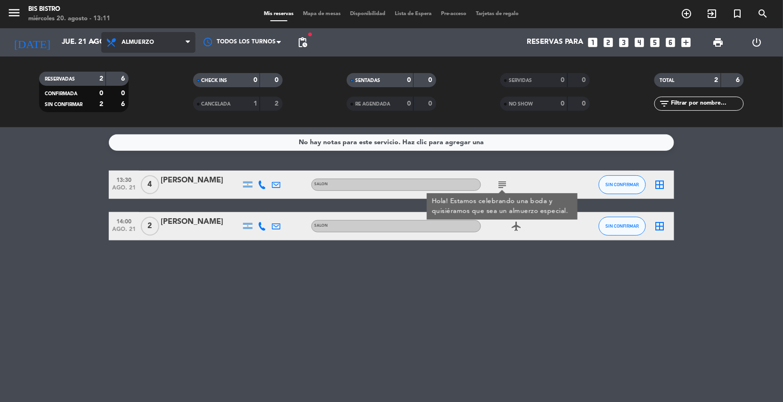
click at [118, 48] on span "Almuerzo" at bounding box center [148, 42] width 94 height 21
click at [133, 101] on div "menu Bis Bistro miércoles 20. agosto - 13:11 Mis reservas Mapa de mesas Disponi…" at bounding box center [391, 63] width 783 height 127
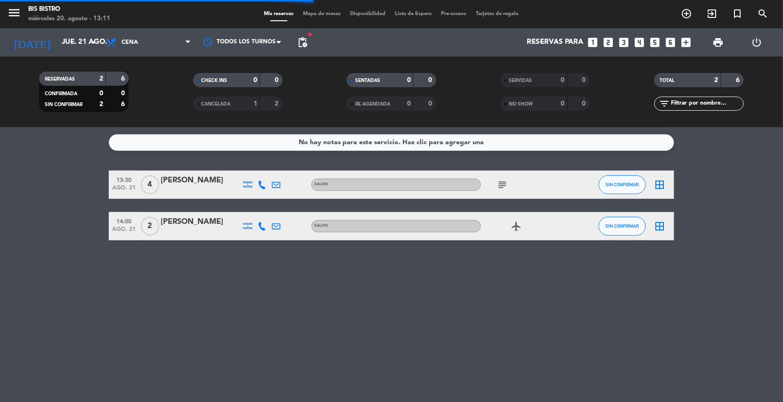
click at [139, 55] on div "Todos los servicios Almuerzo Cena Cena Todos los servicios Almuerzo Cena" at bounding box center [148, 42] width 94 height 28
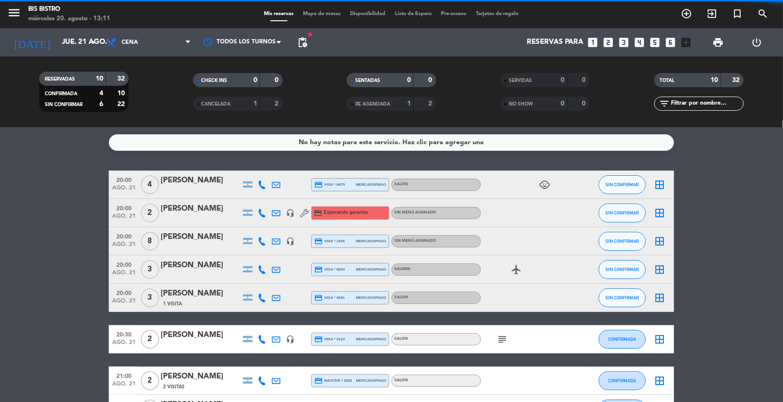
click at [136, 53] on div "Todos los servicios Almuerzo Cena Cena Todos los servicios Almuerzo Cena" at bounding box center [148, 42] width 94 height 28
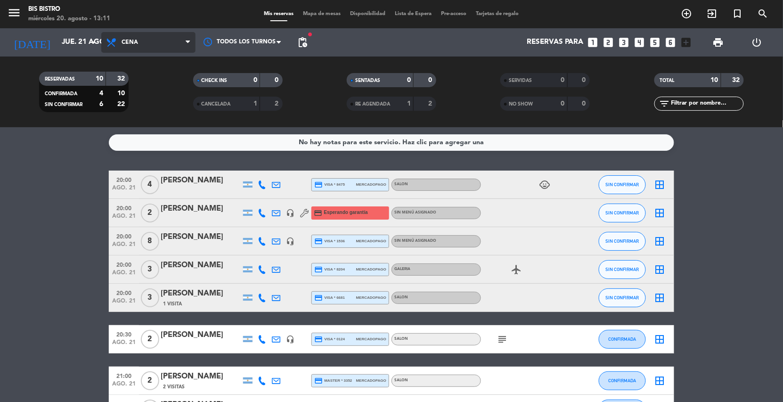
click at [134, 52] on span "Cena" at bounding box center [148, 42] width 94 height 21
click at [133, 87] on div "menu Bis Bistro miércoles 20. agosto - 13:11 Mis reservas Mapa de mesas Disponi…" at bounding box center [391, 63] width 783 height 127
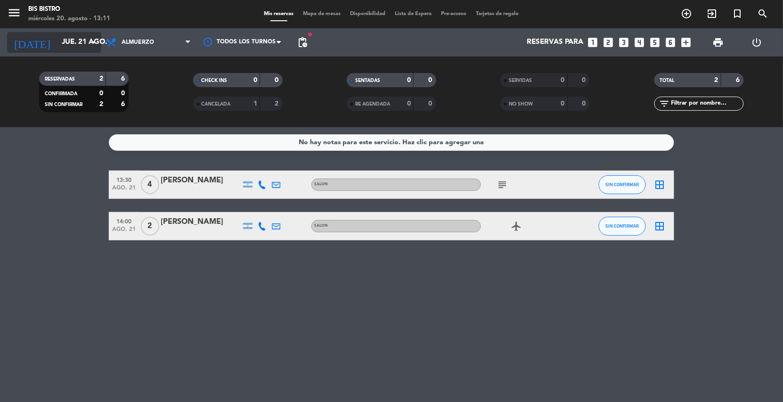
click at [74, 38] on input "jue. 21 ago." at bounding box center [104, 42] width 94 height 18
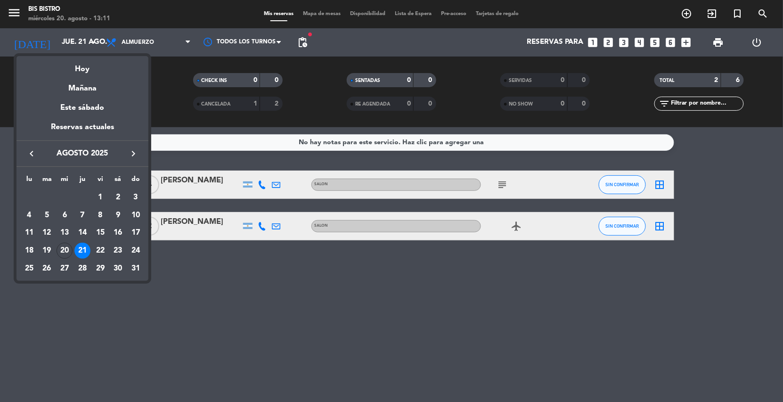
click at [152, 51] on div at bounding box center [391, 201] width 783 height 402
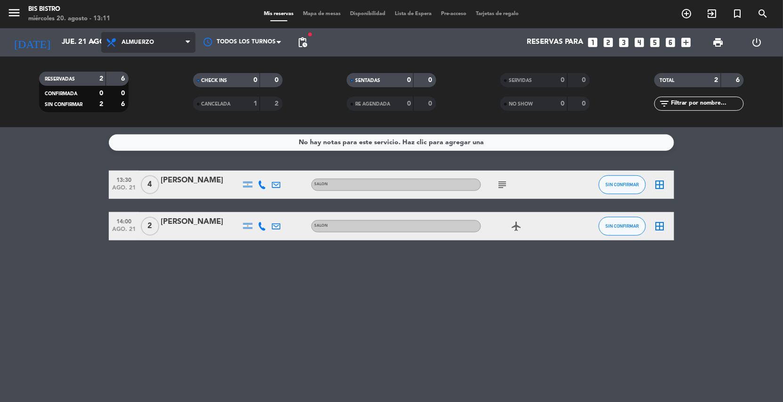
click at [148, 42] on span "Almuerzo" at bounding box center [138, 42] width 33 height 7
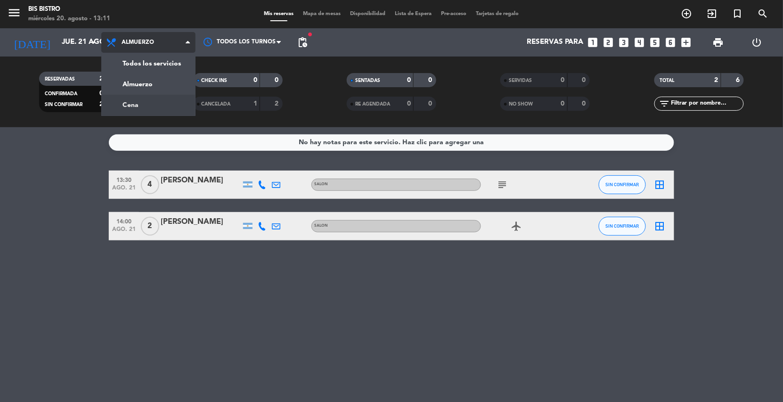
click at [139, 102] on div "menu Bis Bistro miércoles 20. agosto - 13:11 Mis reservas Mapa de mesas Disponi…" at bounding box center [391, 63] width 783 height 127
